Goal: Information Seeking & Learning: Find specific page/section

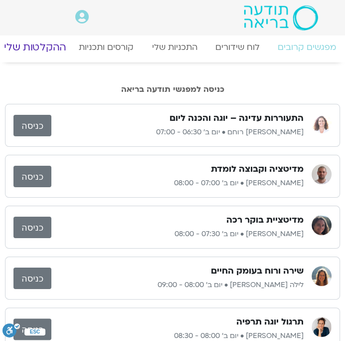
click at [51, 44] on link "ההקלטות שלי" at bounding box center [35, 47] width 84 height 24
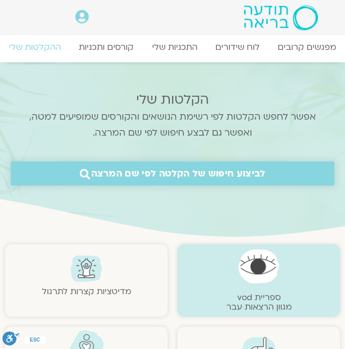
click at [218, 172] on span "לביצוע חיפוש של הקלטה לפי שם המרצה" at bounding box center [178, 173] width 174 height 11
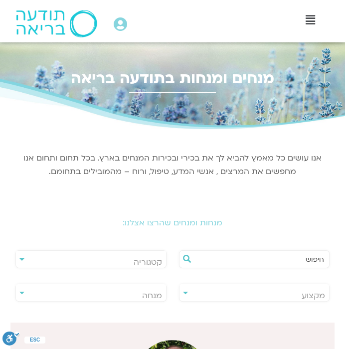
click at [253, 263] on input "text" at bounding box center [260, 259] width 130 height 17
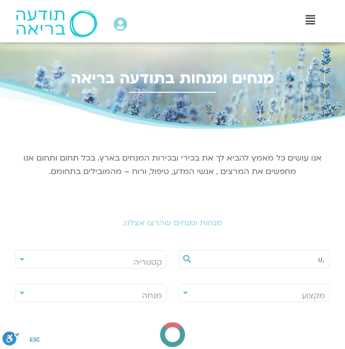
type input ","
type input "[PERSON_NAME]"
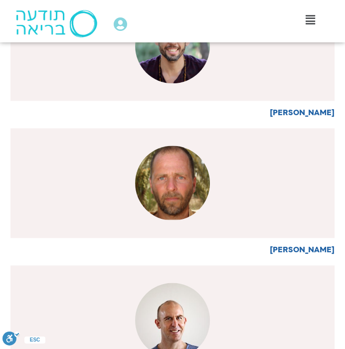
scroll to position [761, 0]
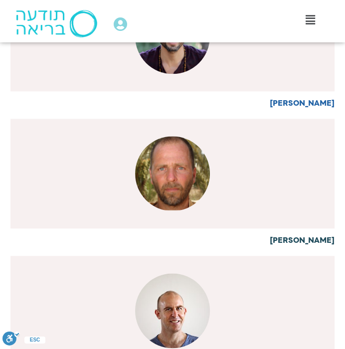
click at [227, 208] on div at bounding box center [172, 174] width 324 height 110
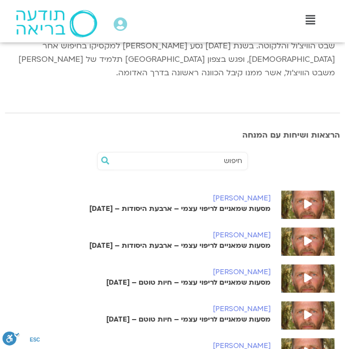
scroll to position [290, 0]
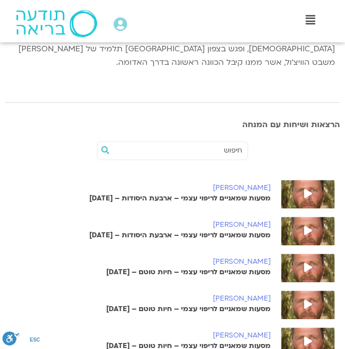
click at [306, 189] on icon at bounding box center [308, 193] width 8 height 9
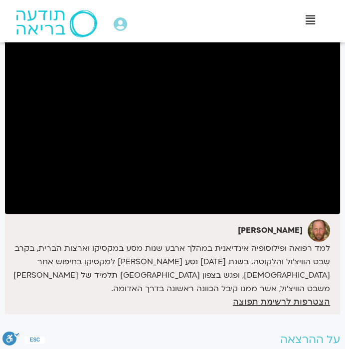
scroll to position [111, 0]
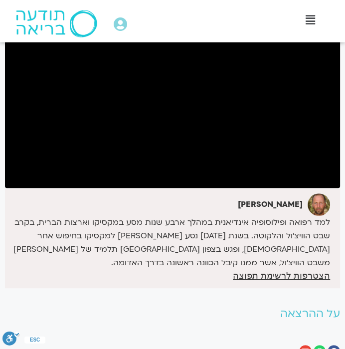
click at [223, 308] on h2 "על ההרצאה" at bounding box center [172, 314] width 335 height 12
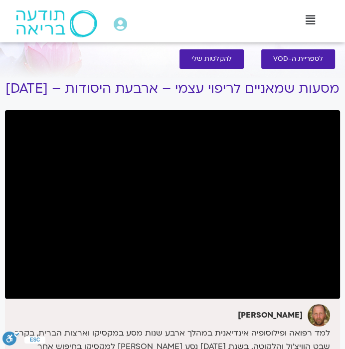
click at [33, 23] on img at bounding box center [56, 23] width 81 height 27
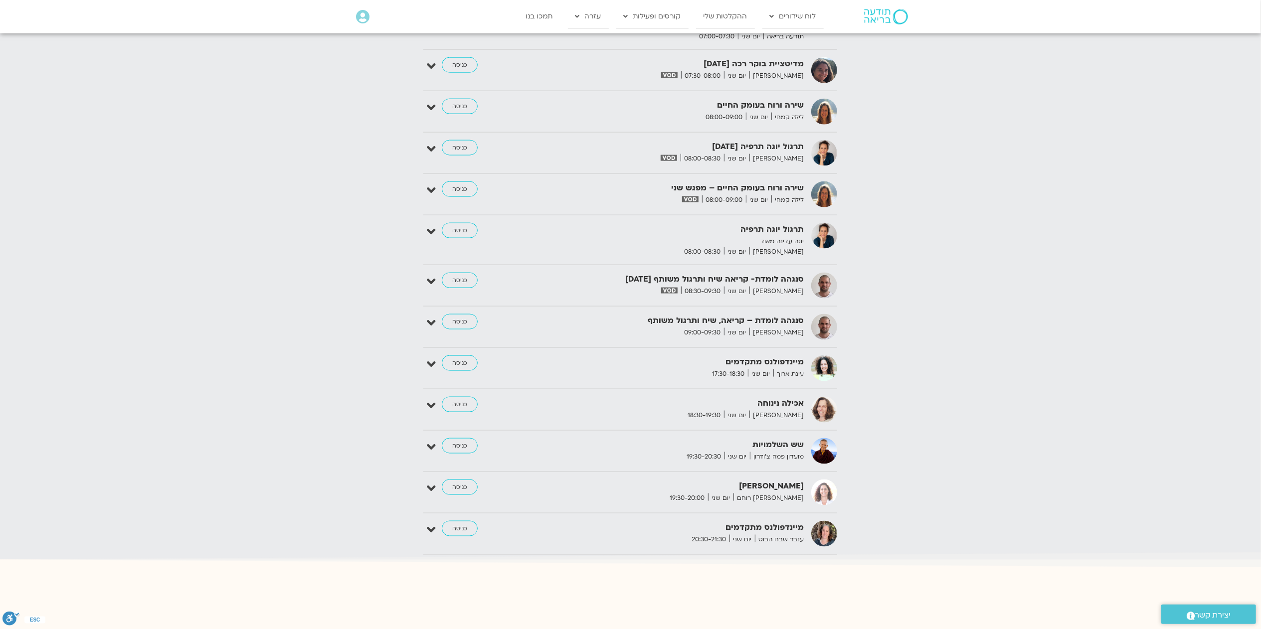
scroll to position [1400, 0]
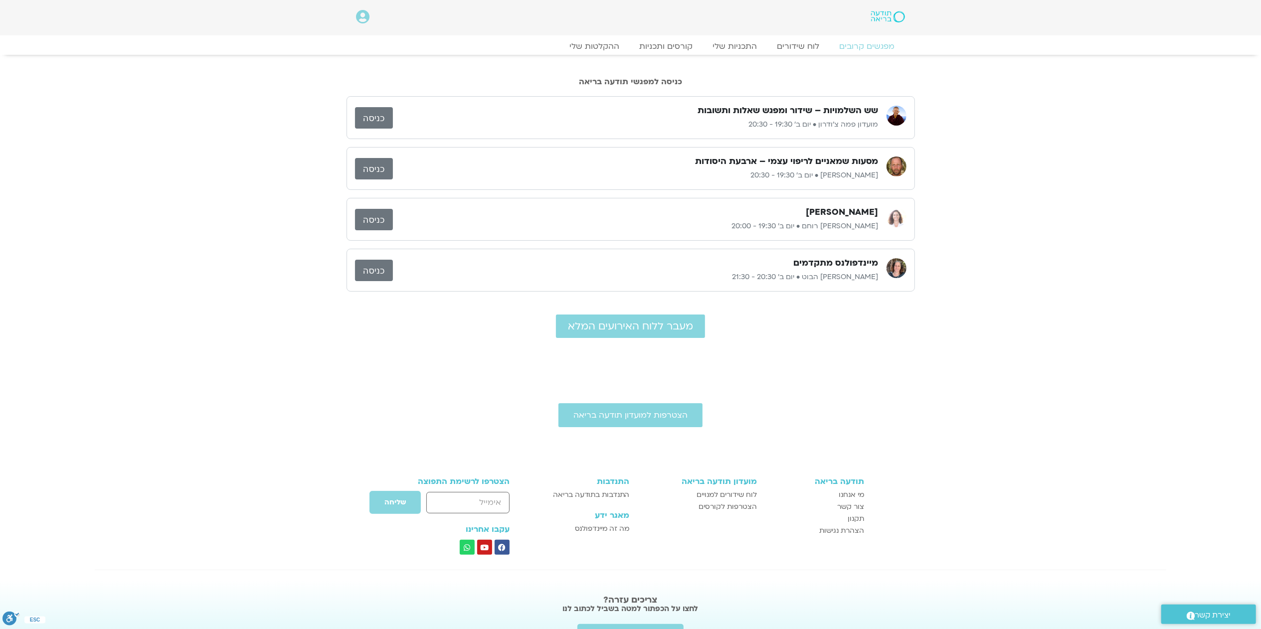
click at [375, 166] on link "כניסה" at bounding box center [374, 168] width 38 height 21
